Goal: Information Seeking & Learning: Learn about a topic

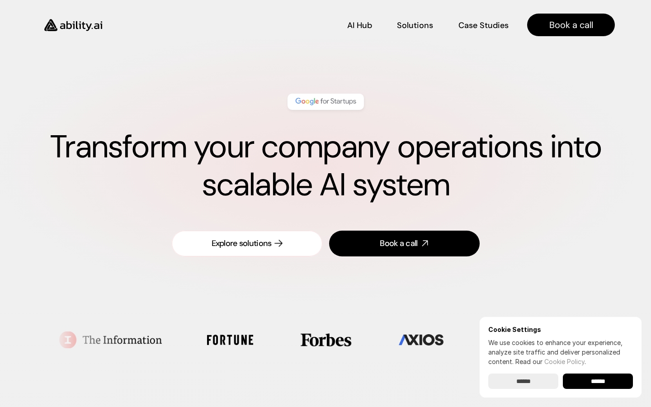
click at [264, 250] on link "Explore solutions" at bounding box center [247, 244] width 151 height 26
click at [367, 26] on p "AI Hub" at bounding box center [360, 24] width 24 height 11
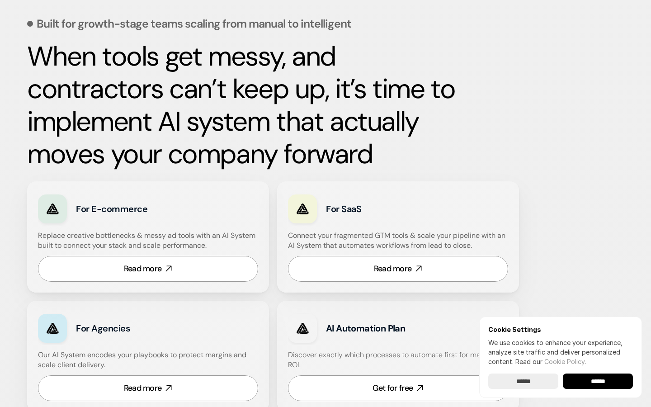
scroll to position [405, 0]
click at [337, 275] on link "Read more" at bounding box center [398, 268] width 220 height 26
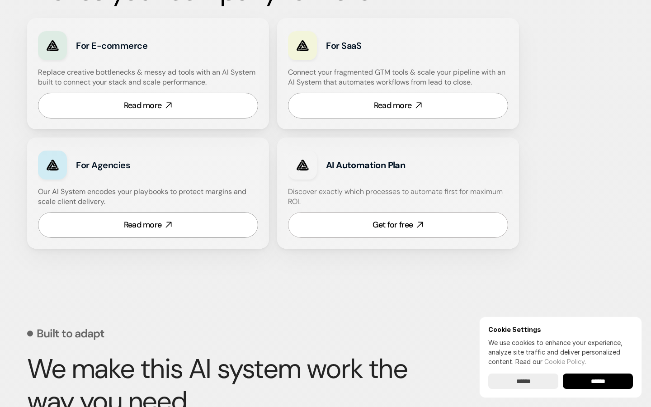
scroll to position [568, 0]
click at [202, 110] on link "Read more" at bounding box center [148, 105] width 220 height 26
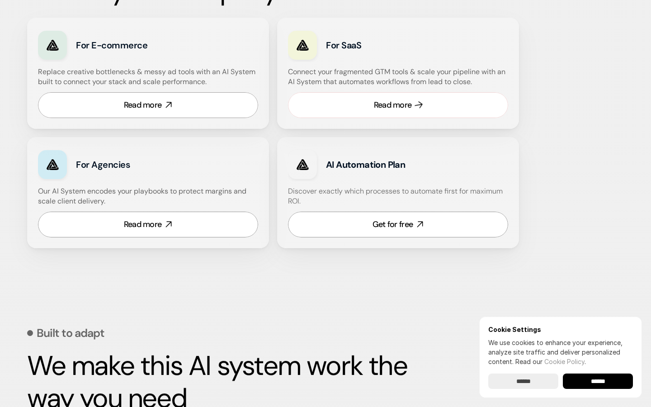
click at [383, 109] on div "Read more" at bounding box center [393, 104] width 38 height 11
click at [183, 216] on link "Read more" at bounding box center [148, 225] width 220 height 26
click at [376, 231] on link "Get for free" at bounding box center [398, 225] width 220 height 26
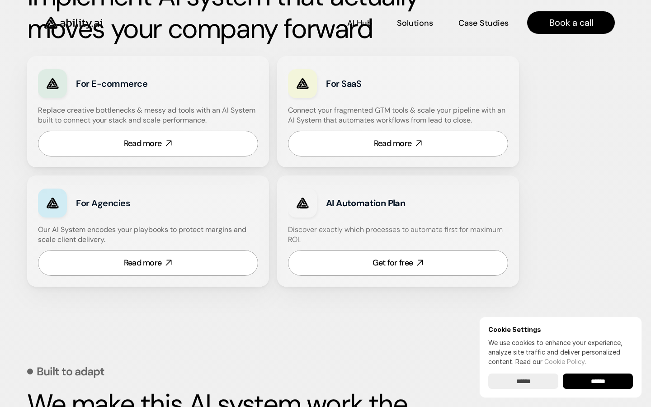
scroll to position [526, 0]
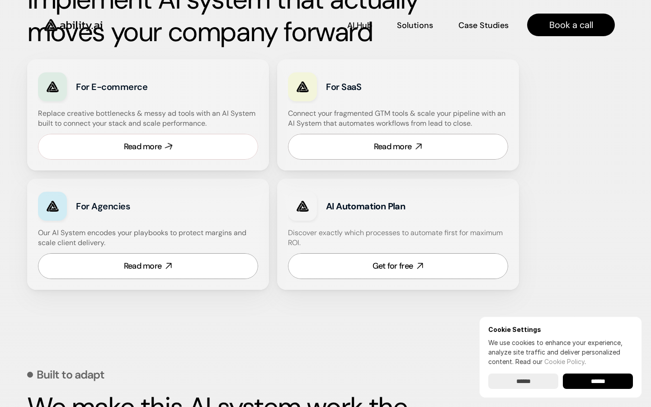
click at [228, 149] on link "Read more" at bounding box center [148, 147] width 220 height 26
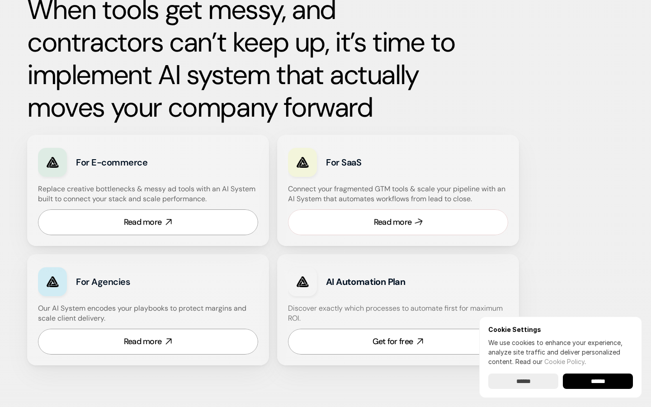
scroll to position [451, 0]
click at [368, 334] on link "Get for free" at bounding box center [398, 341] width 220 height 26
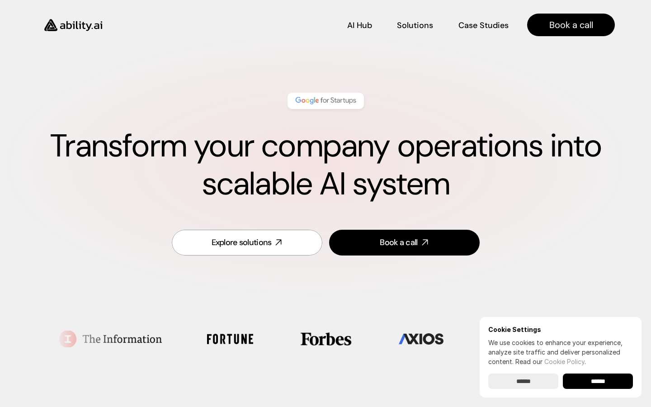
scroll to position [0, 0]
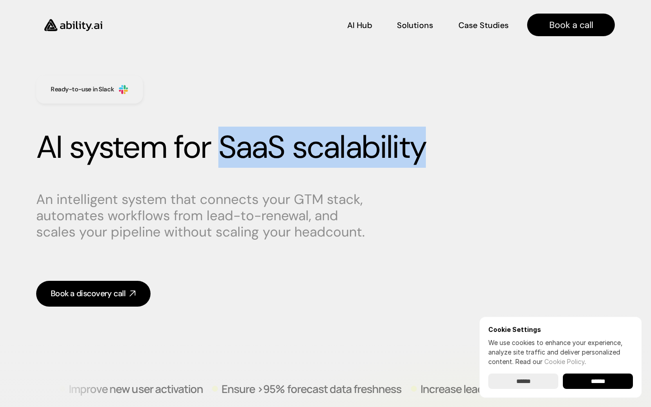
drag, startPoint x: 424, startPoint y: 158, endPoint x: 225, endPoint y: 160, distance: 199.0
click at [225, 160] on h1 "AI system for SaaS scalability" at bounding box center [325, 147] width 579 height 38
copy h1 "SaaS scalability"
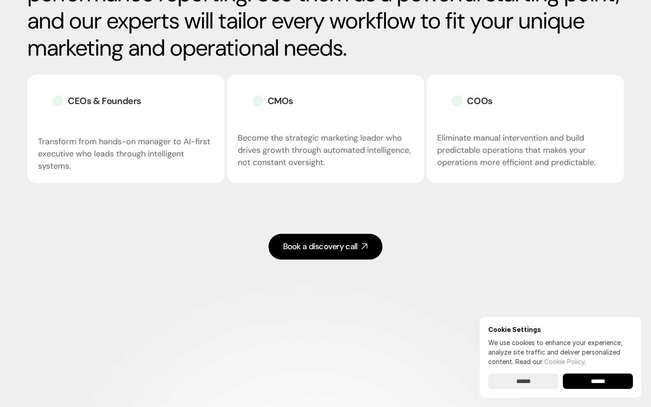
scroll to position [1768, 0]
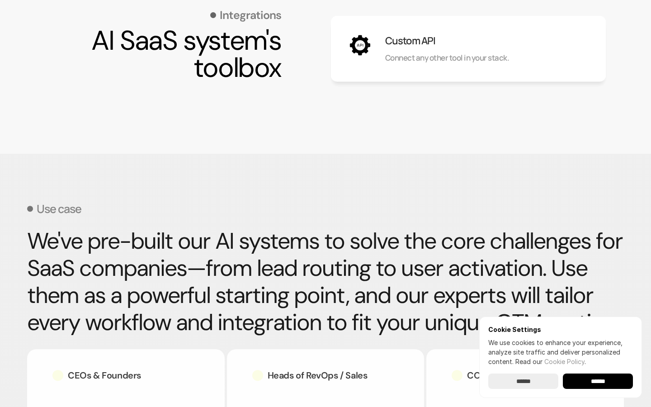
scroll to position [998, 0]
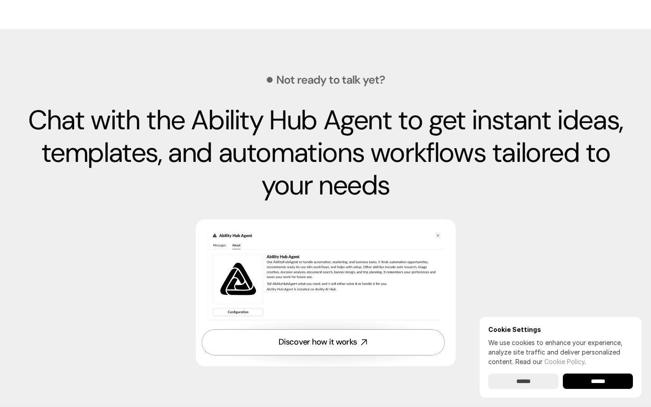
scroll to position [2685, 0]
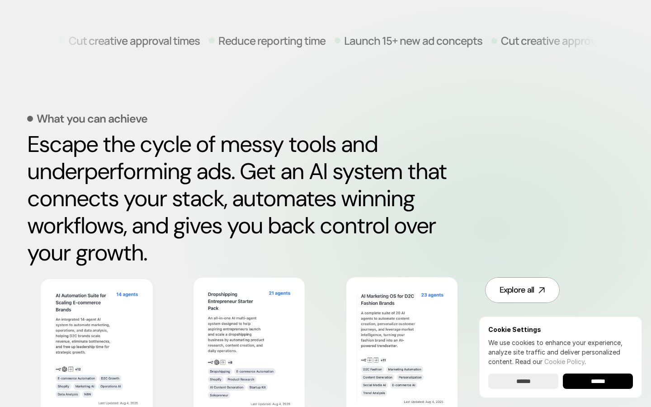
scroll to position [349, 0]
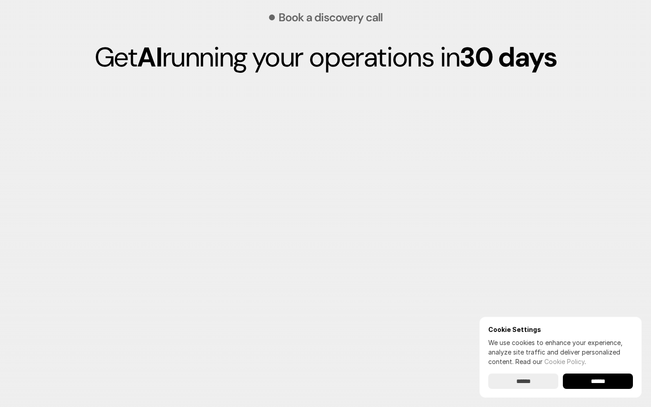
scroll to position [2454, 0]
